Goal: Task Accomplishment & Management: Manage account settings

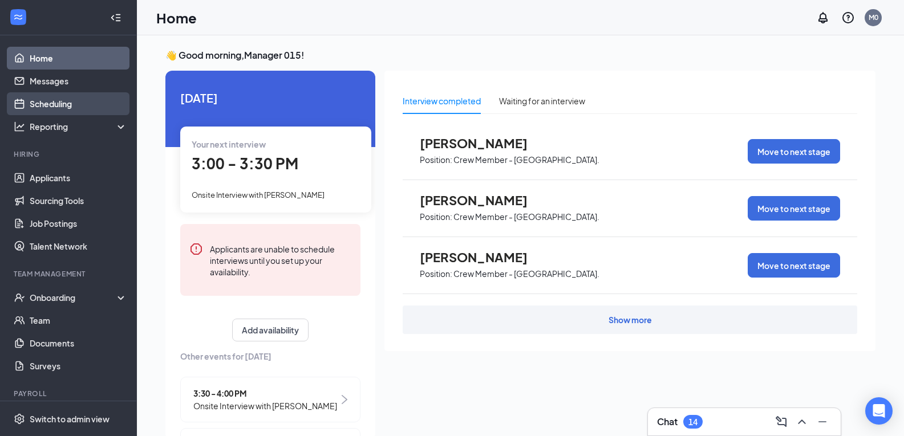
click at [79, 104] on link "Scheduling" at bounding box center [79, 103] width 98 height 23
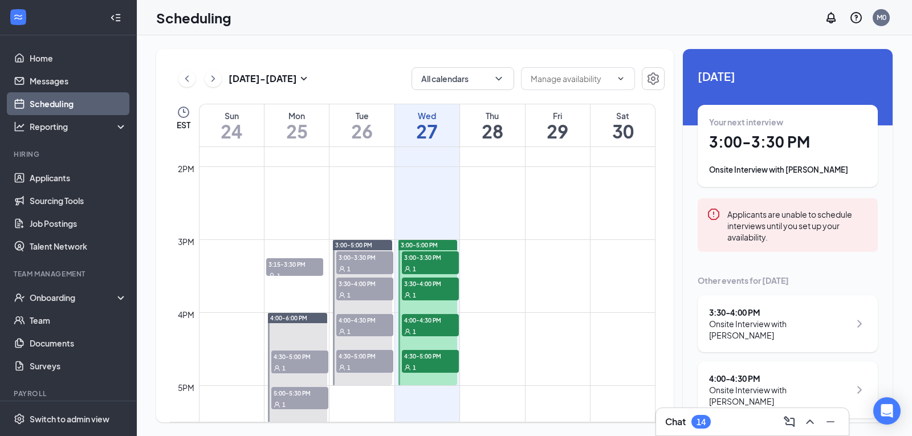
scroll to position [1074, 0]
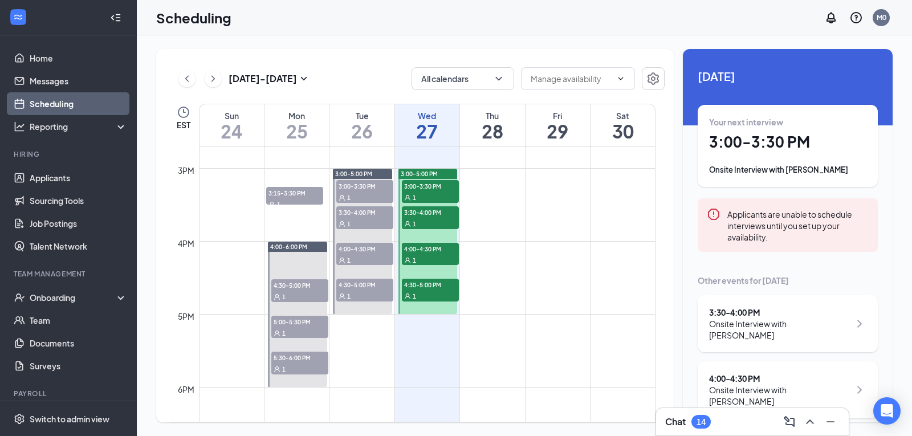
click at [433, 189] on span "3:00-3:30 PM" at bounding box center [430, 185] width 57 height 11
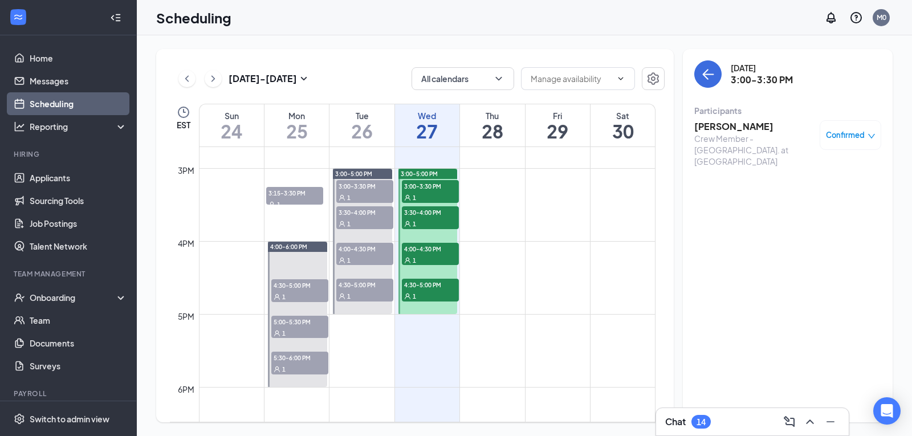
click at [711, 123] on h3 "[PERSON_NAME]" at bounding box center [755, 126] width 120 height 13
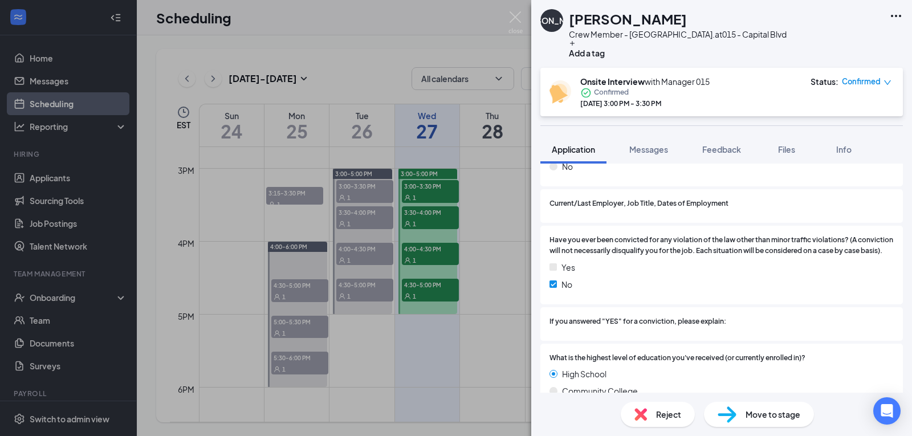
scroll to position [1026, 0]
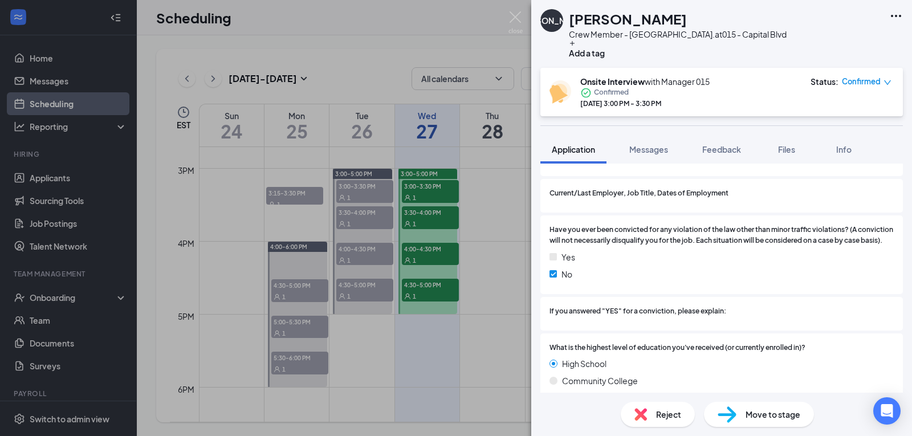
click at [410, 228] on div "[PERSON_NAME] Member - Capital Blvd. at 015 - [GEOGRAPHIC_DATA] Add a tag Onsit…" at bounding box center [456, 218] width 912 height 436
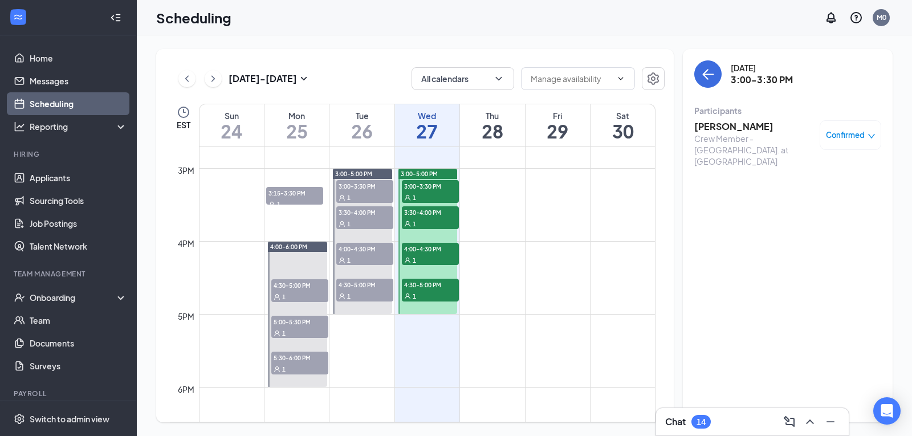
click at [433, 210] on span "3:30-4:00 PM" at bounding box center [430, 211] width 57 height 11
click at [737, 129] on h3 "[PERSON_NAME]" at bounding box center [755, 126] width 120 height 13
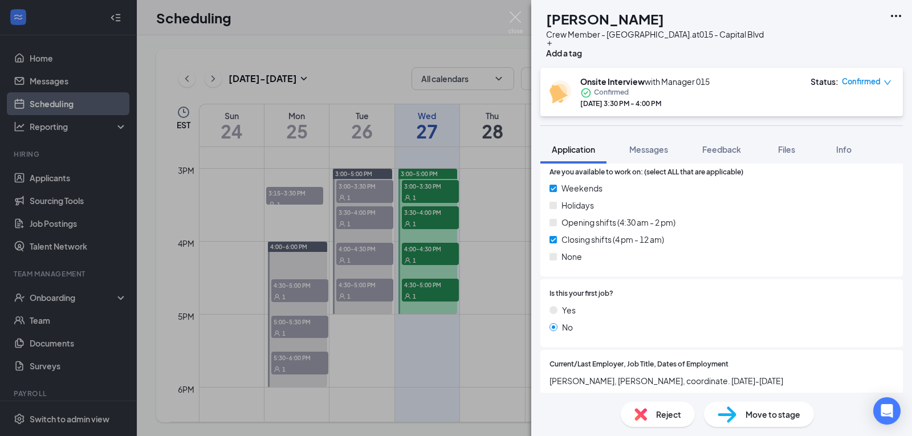
scroll to position [1026, 0]
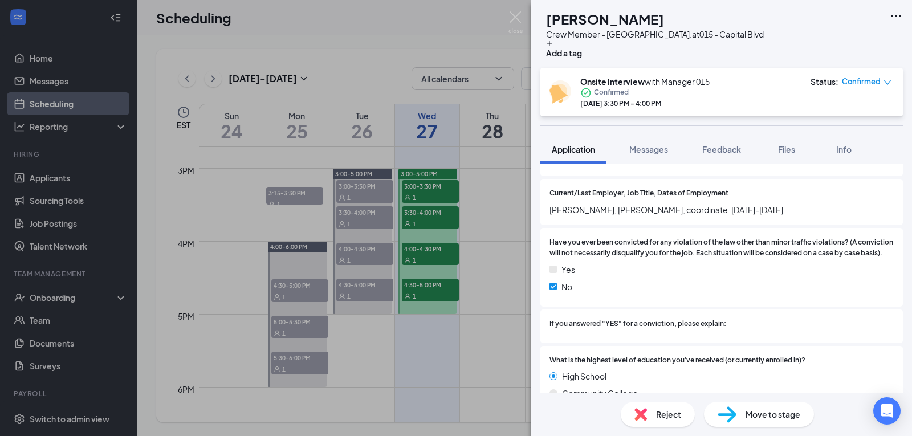
click at [423, 268] on div "KS [PERSON_NAME] Crew Member - [GEOGRAPHIC_DATA]. at [GEOGRAPHIC_DATA] Add a ta…" at bounding box center [456, 218] width 912 height 436
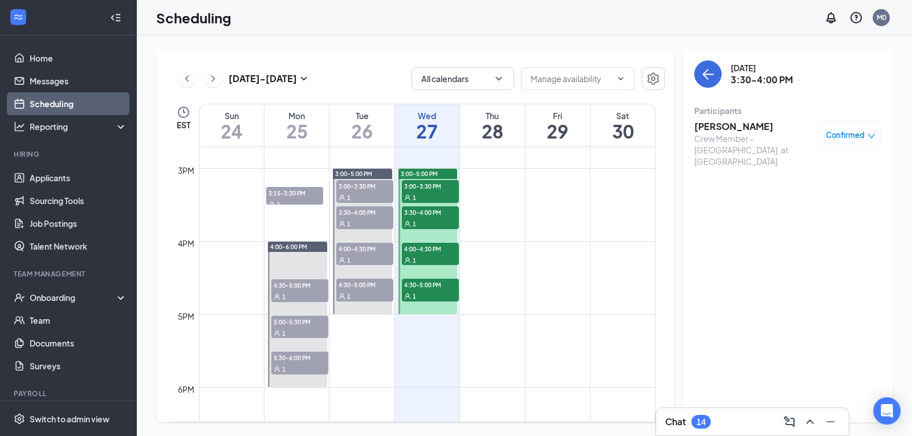
click at [427, 253] on span "4:00-4:30 PM" at bounding box center [430, 248] width 57 height 11
click at [744, 128] on h3 "[PERSON_NAME]" at bounding box center [755, 126] width 120 height 13
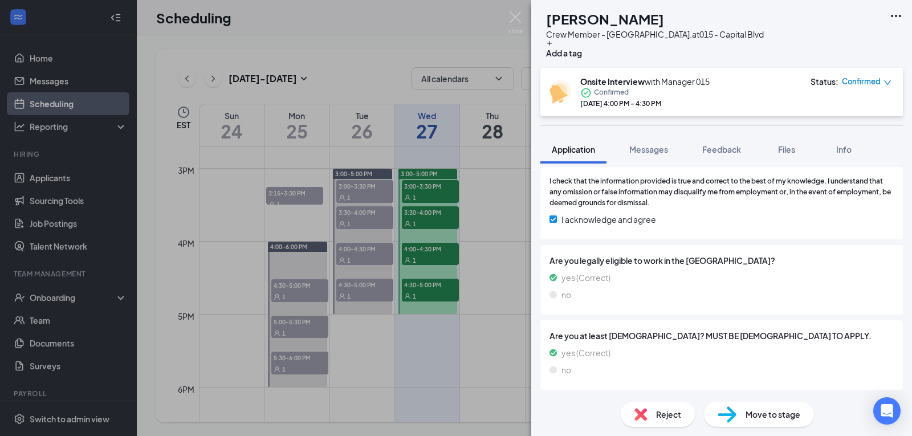
scroll to position [1735, 0]
click at [423, 291] on div "MV [PERSON_NAME] Crew Member - [GEOGRAPHIC_DATA]. at 015 - [GEOGRAPHIC_DATA] Ad…" at bounding box center [456, 218] width 912 height 436
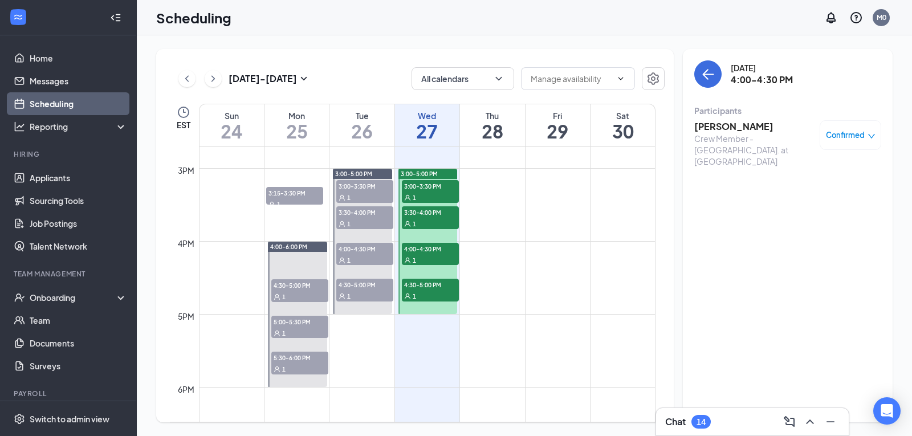
click at [425, 290] on span "4:30-5:00 PM" at bounding box center [430, 284] width 57 height 11
click at [725, 129] on h3 "[PERSON_NAME]" at bounding box center [755, 126] width 120 height 13
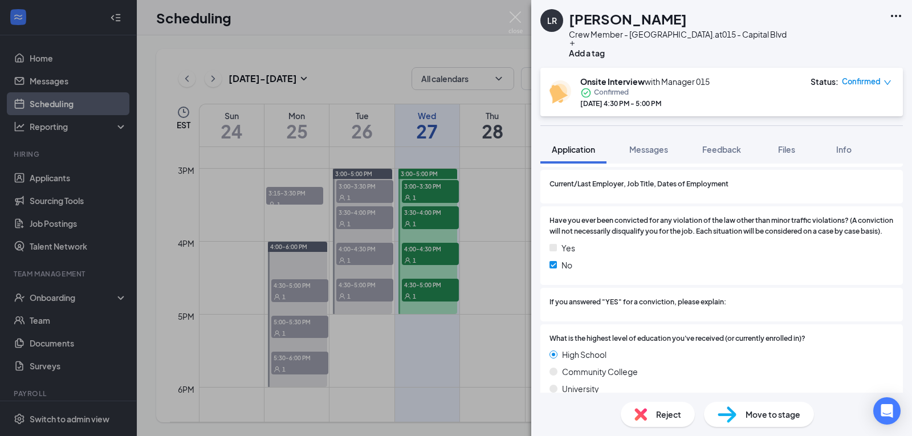
scroll to position [1083, 0]
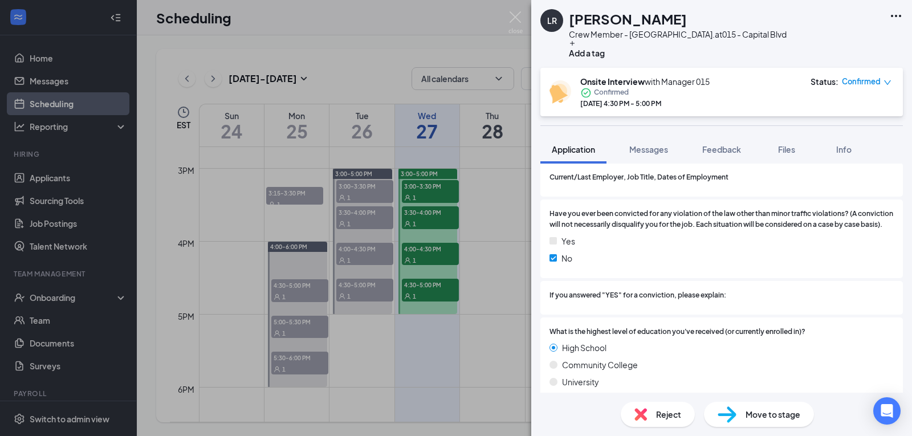
click at [481, 318] on div "LR [PERSON_NAME] Crew Member - Capital Blvd. at 015 - [GEOGRAPHIC_DATA] Add a t…" at bounding box center [456, 218] width 912 height 436
